Goal: Task Accomplishment & Management: Complete application form

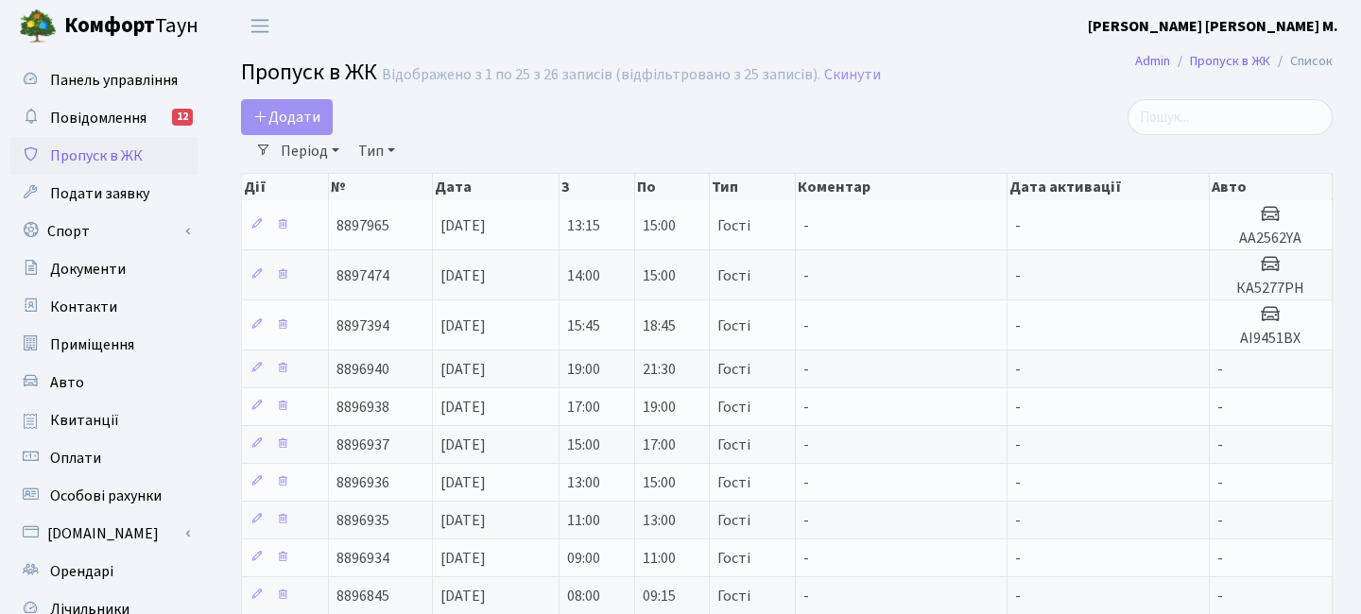
select select "25"
click at [274, 127] on span "Додати" at bounding box center [286, 117] width 67 height 21
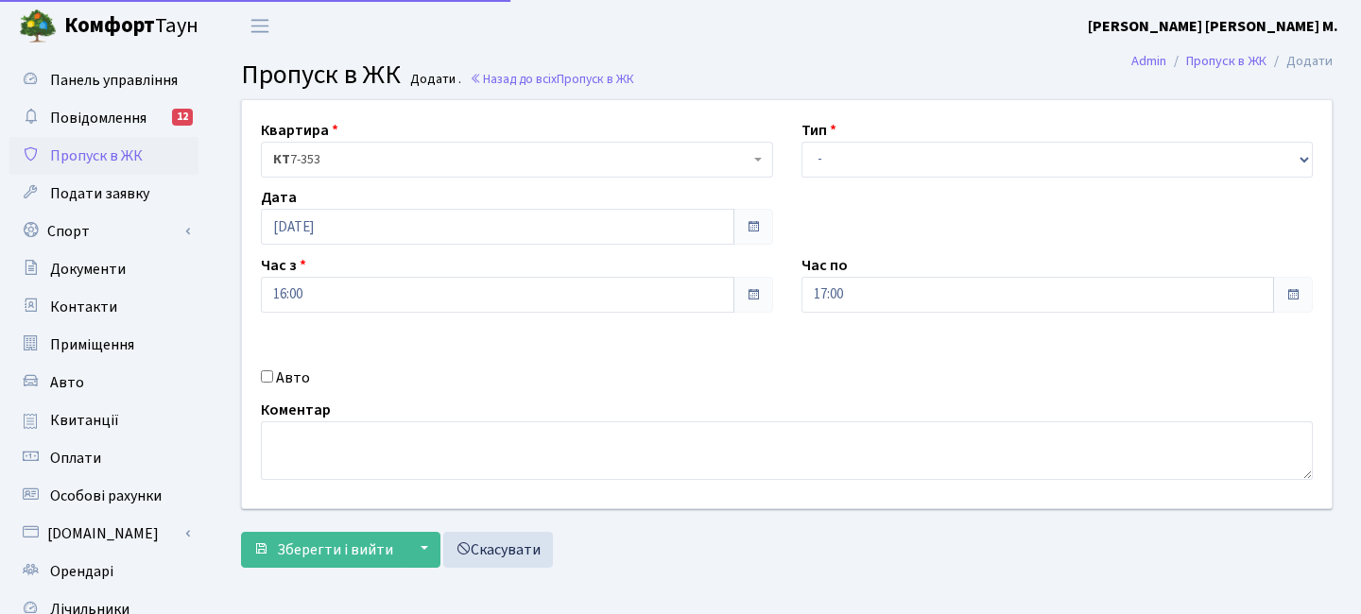
click at [273, 379] on div "Авто" at bounding box center [517, 378] width 541 height 23
click at [265, 373] on input "Авто" at bounding box center [267, 377] width 12 height 12
checkbox input "true"
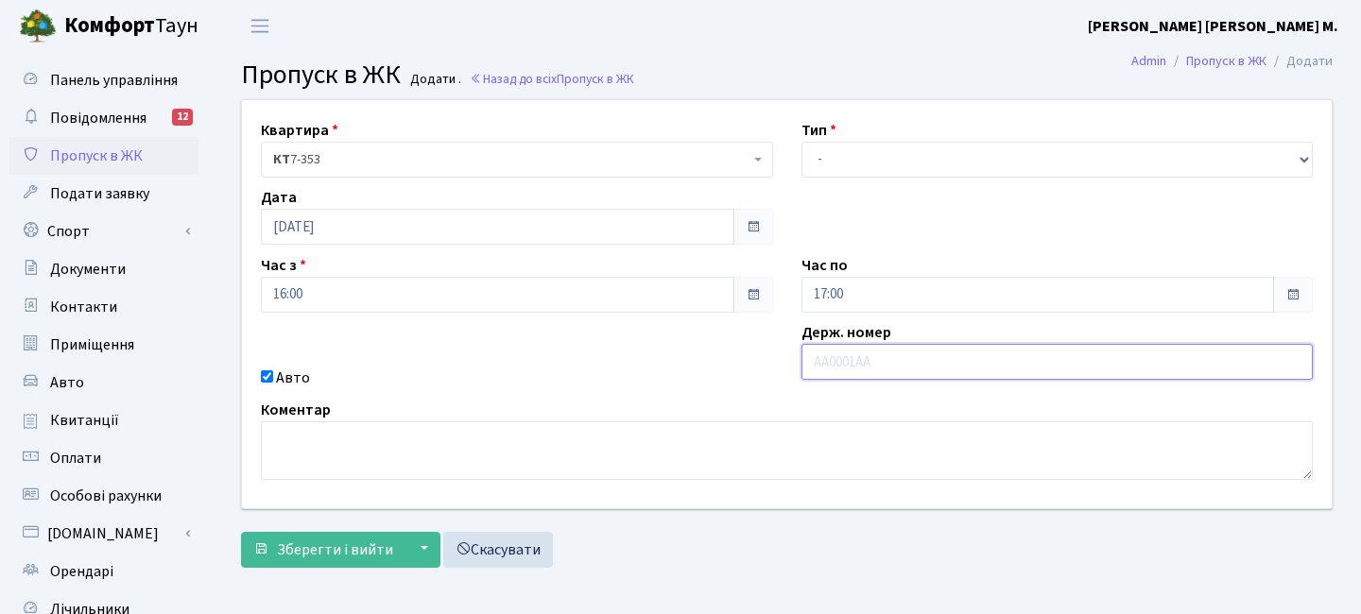
paste input "+3806738"
drag, startPoint x: 877, startPoint y: 364, endPoint x: 760, endPoint y: 355, distance: 117.5
click at [760, 355] on div "Квартира <b>КТ</b>&nbsp;&nbsp;&nbsp;&nbsp;7-353 <b>КТ</b>&nbsp;&nbsp;&nbsp;&nbs…" at bounding box center [787, 304] width 1118 height 408
paste input "АА2553VD"
type input "АА2553VD"
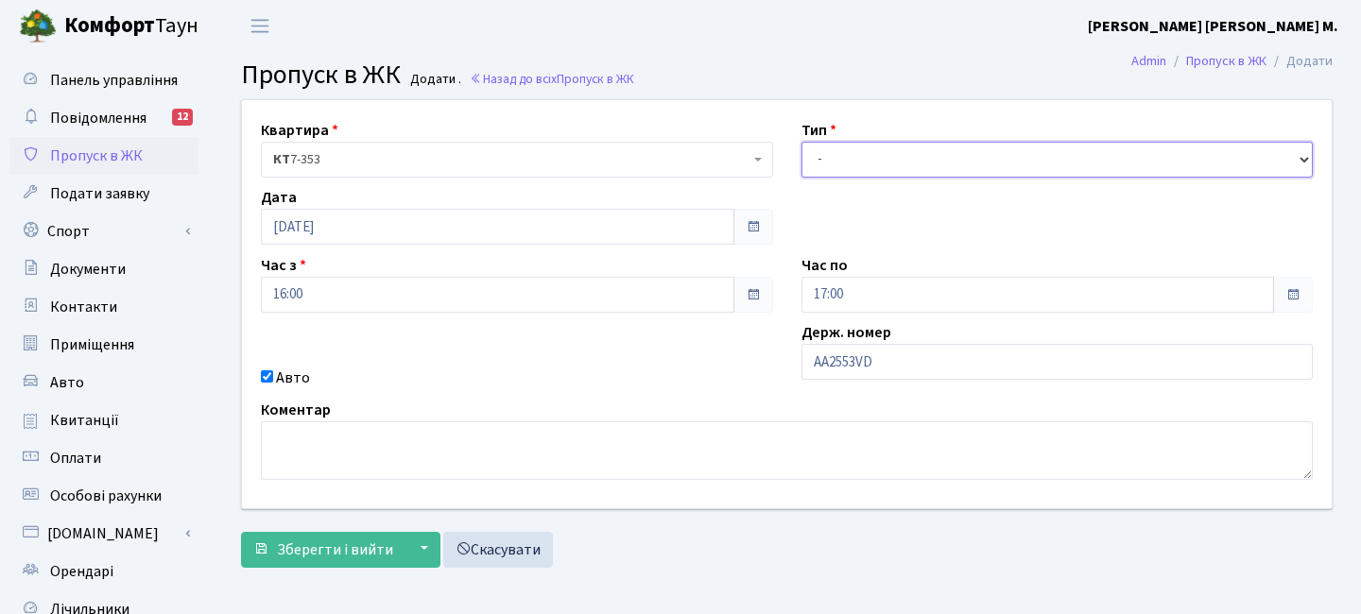
click at [832, 159] on select "- Доставка Таксі Гості Сервіс" at bounding box center [1058, 160] width 512 height 36
select select "3"
click at [802, 142] on select "- Доставка Таксі Гості Сервіс" at bounding box center [1058, 160] width 512 height 36
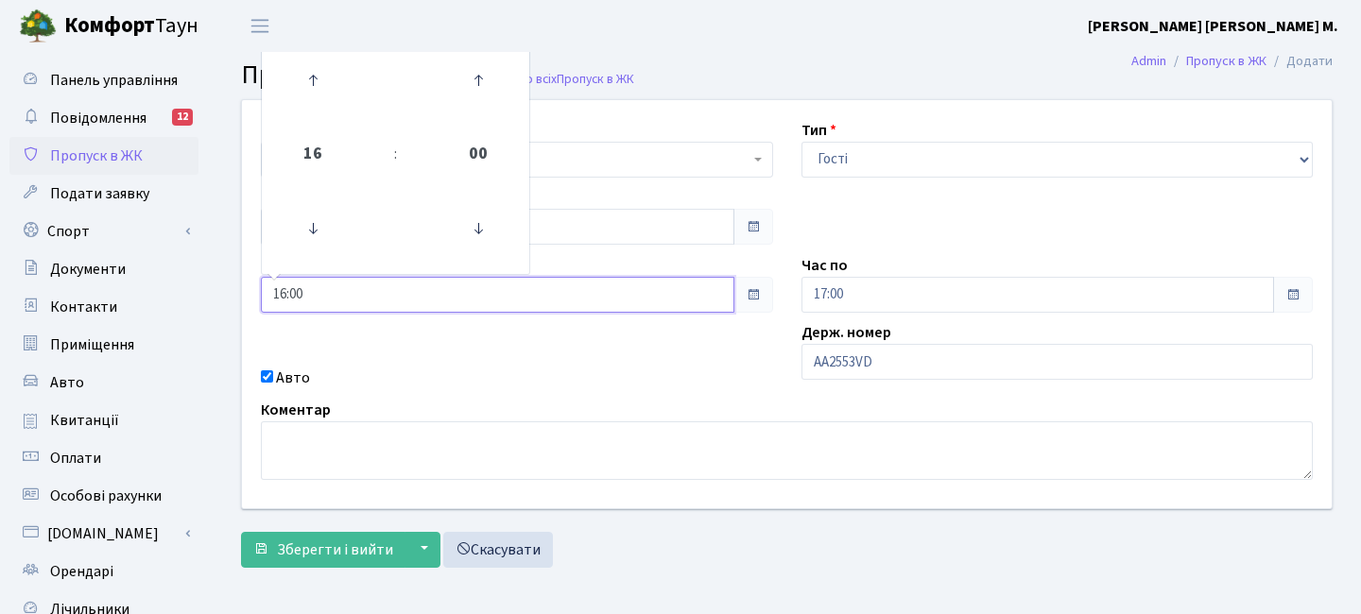
click at [321, 294] on input "16:00" at bounding box center [498, 295] width 474 height 36
type input "16:15"
click at [624, 376] on div "Авто" at bounding box center [517, 378] width 541 height 23
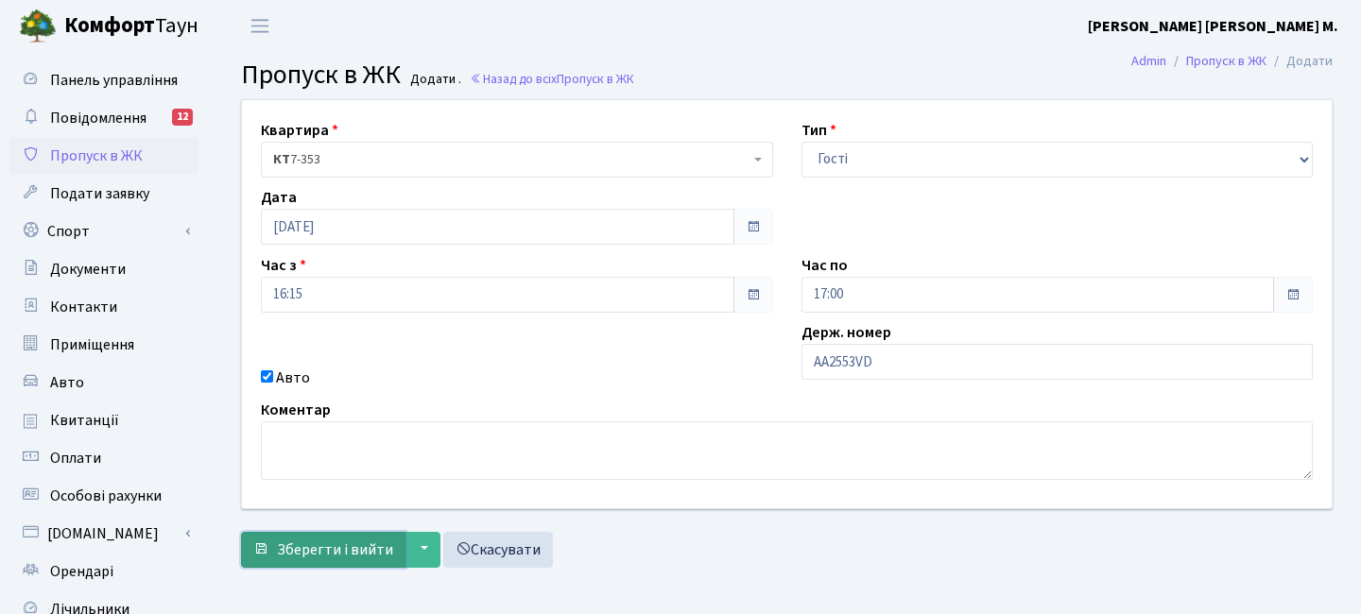
click at [289, 550] on span "Зберегти і вийти" at bounding box center [335, 550] width 116 height 21
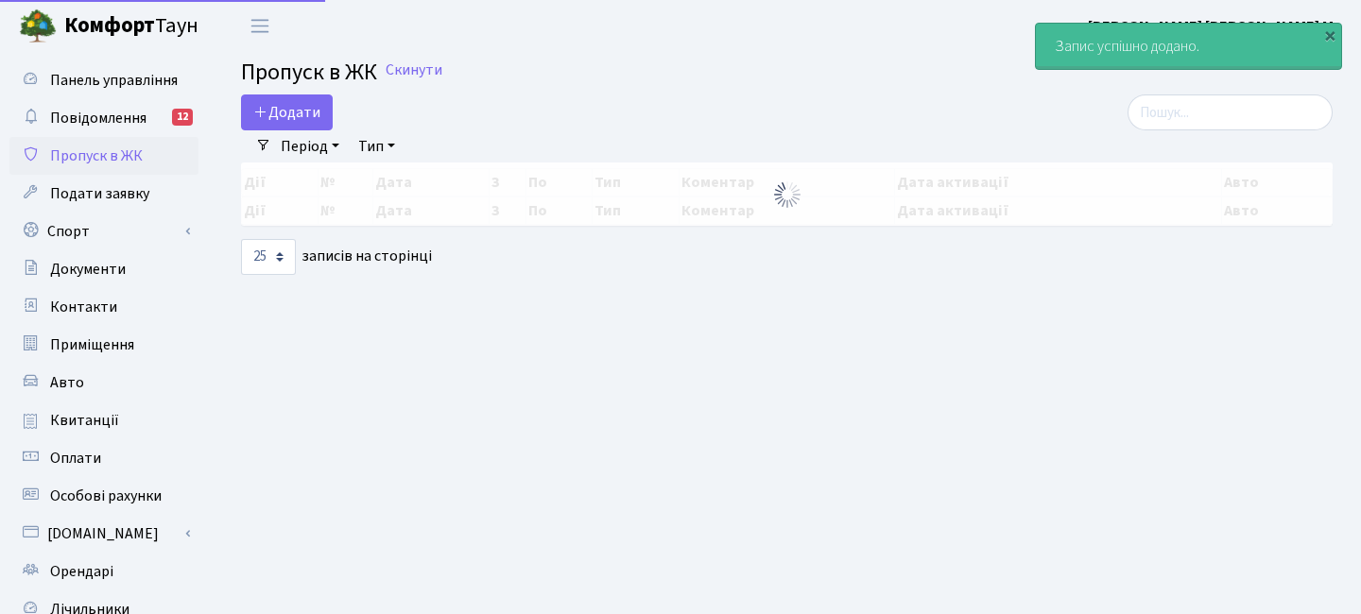
select select "25"
